Goal: Use online tool/utility: Utilize a website feature to perform a specific function

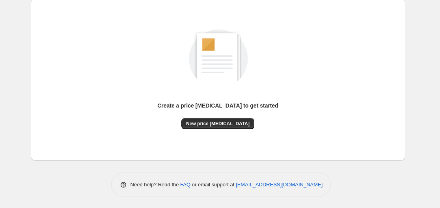
scroll to position [87, 0]
click at [198, 125] on span "New price [MEDICAL_DATA]" at bounding box center [218, 123] width 64 height 6
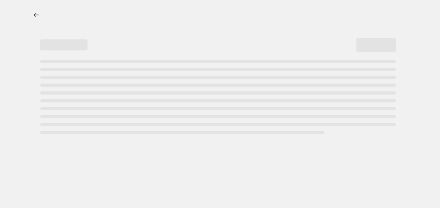
select select "percentage"
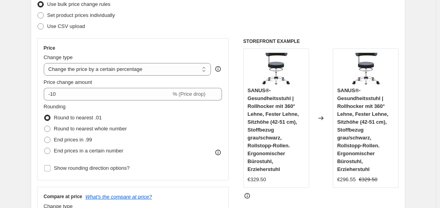
scroll to position [118, 0]
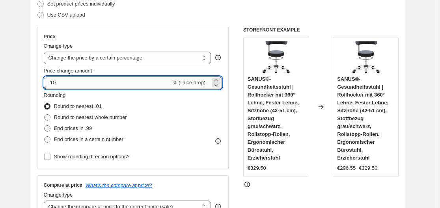
click at [140, 81] on input "-10" at bounding box center [107, 83] width 127 height 13
type input "-1"
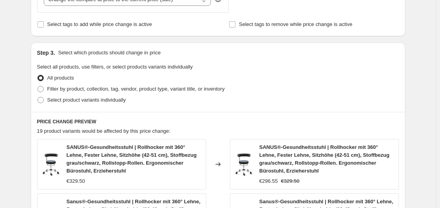
scroll to position [237, 0]
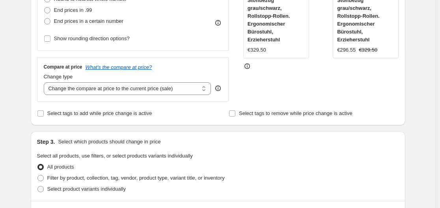
type input "-35"
click at [19, 52] on div "Create new price [MEDICAL_DATA]. This page is ready Create new price [MEDICAL_D…" at bounding box center [218, 199] width 436 height 872
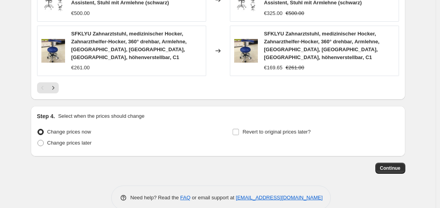
scroll to position [656, 0]
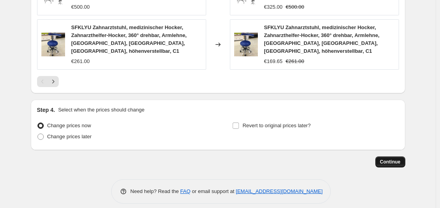
click at [393, 159] on span "Continue" at bounding box center [390, 162] width 21 height 6
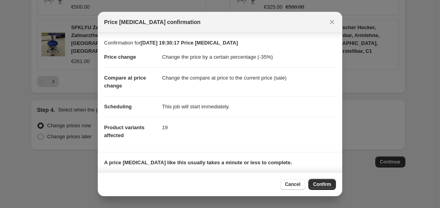
scroll to position [51, 0]
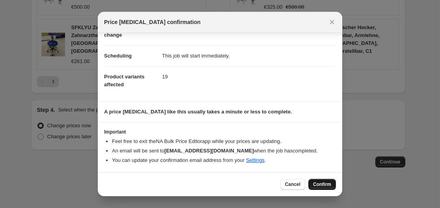
click at [321, 189] on button "Confirm" at bounding box center [322, 184] width 28 height 11
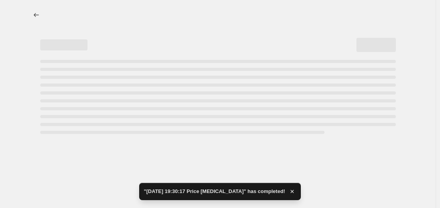
select select "percentage"
